Goal: Task Accomplishment & Management: Manage account settings

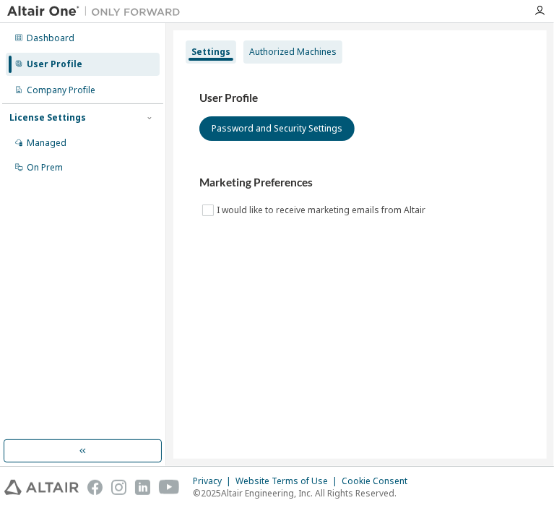
click at [266, 54] on div "Authorized Machines" at bounding box center [292, 52] width 87 height 12
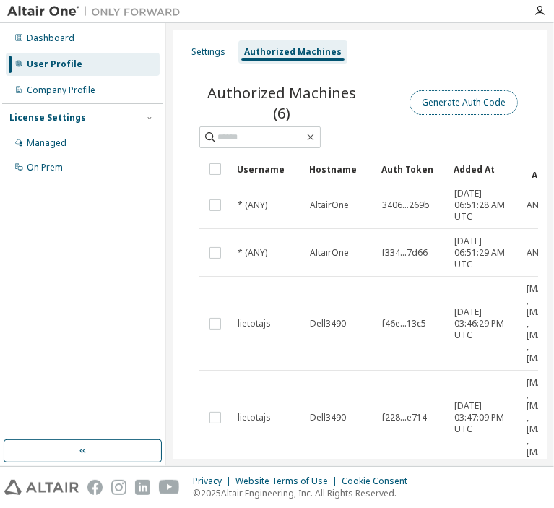
click at [444, 108] on button "Generate Auth Code" at bounding box center [464, 102] width 108 height 25
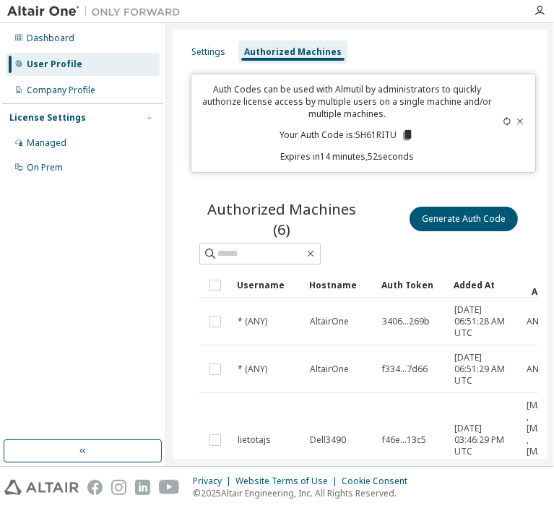
click at [405, 136] on icon at bounding box center [408, 135] width 8 height 10
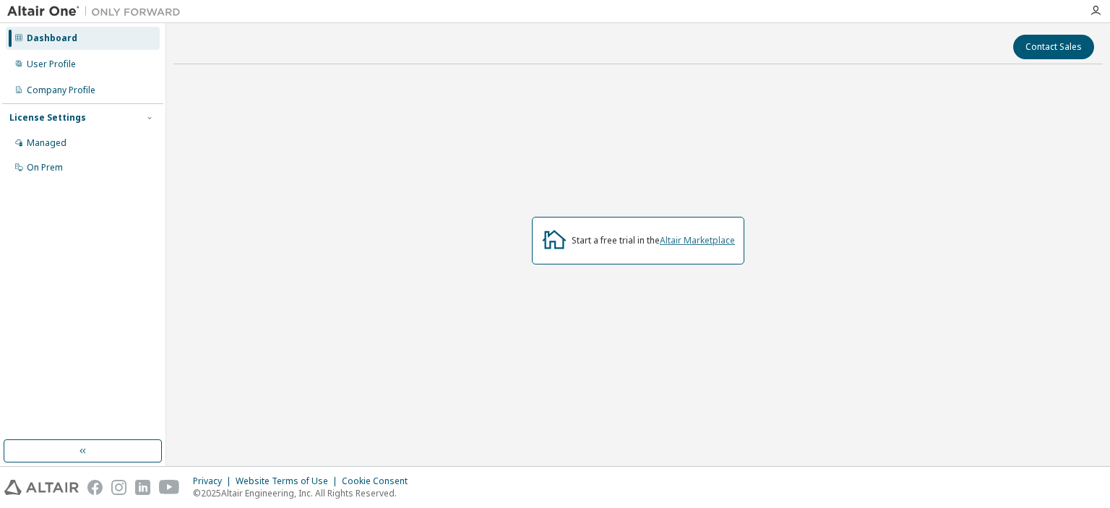
click at [686, 243] on link "Altair Marketplace" at bounding box center [697, 240] width 75 height 12
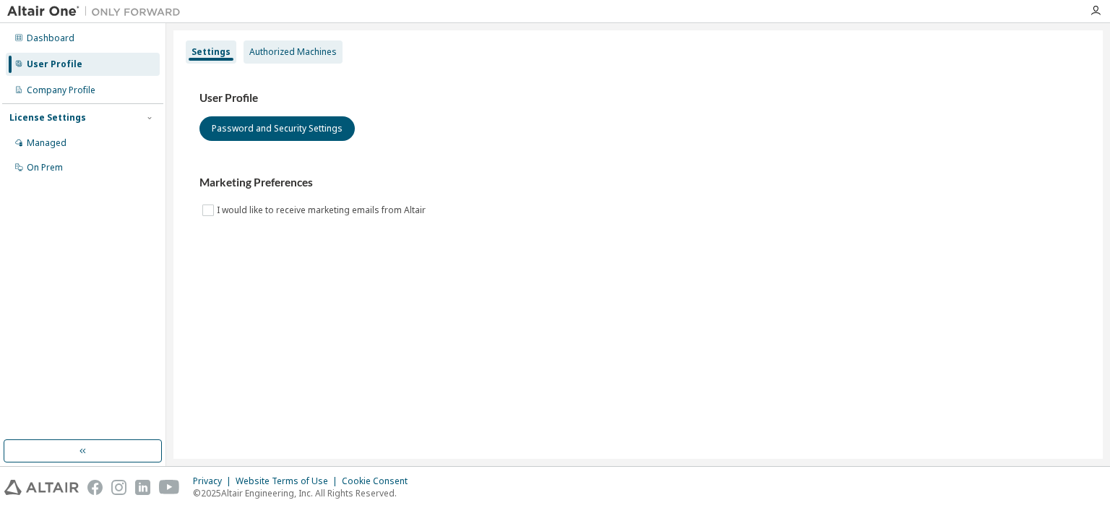
click at [309, 53] on div "Authorized Machines" at bounding box center [292, 52] width 87 height 12
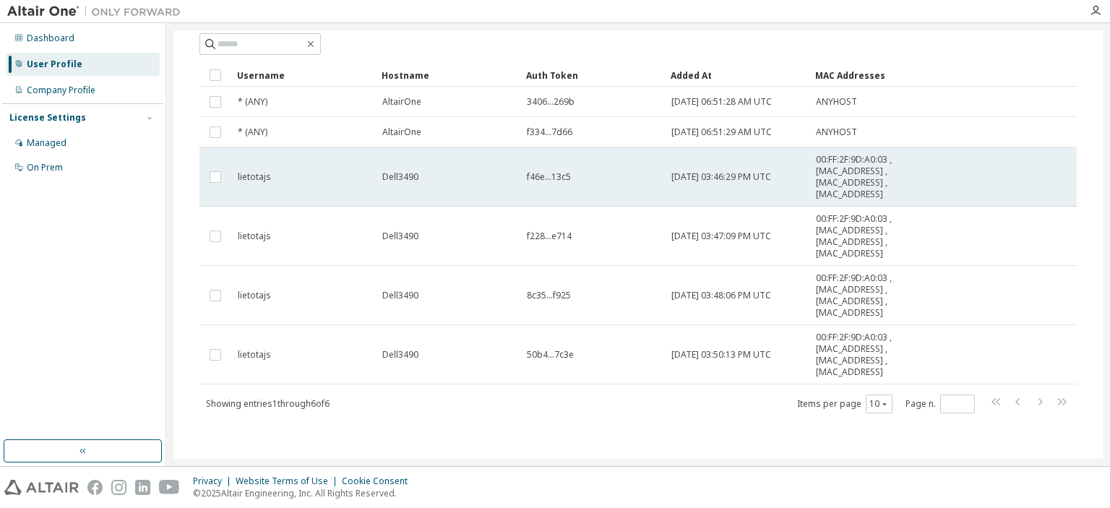
scroll to position [44, 0]
